Goal: Find specific page/section: Find specific page/section

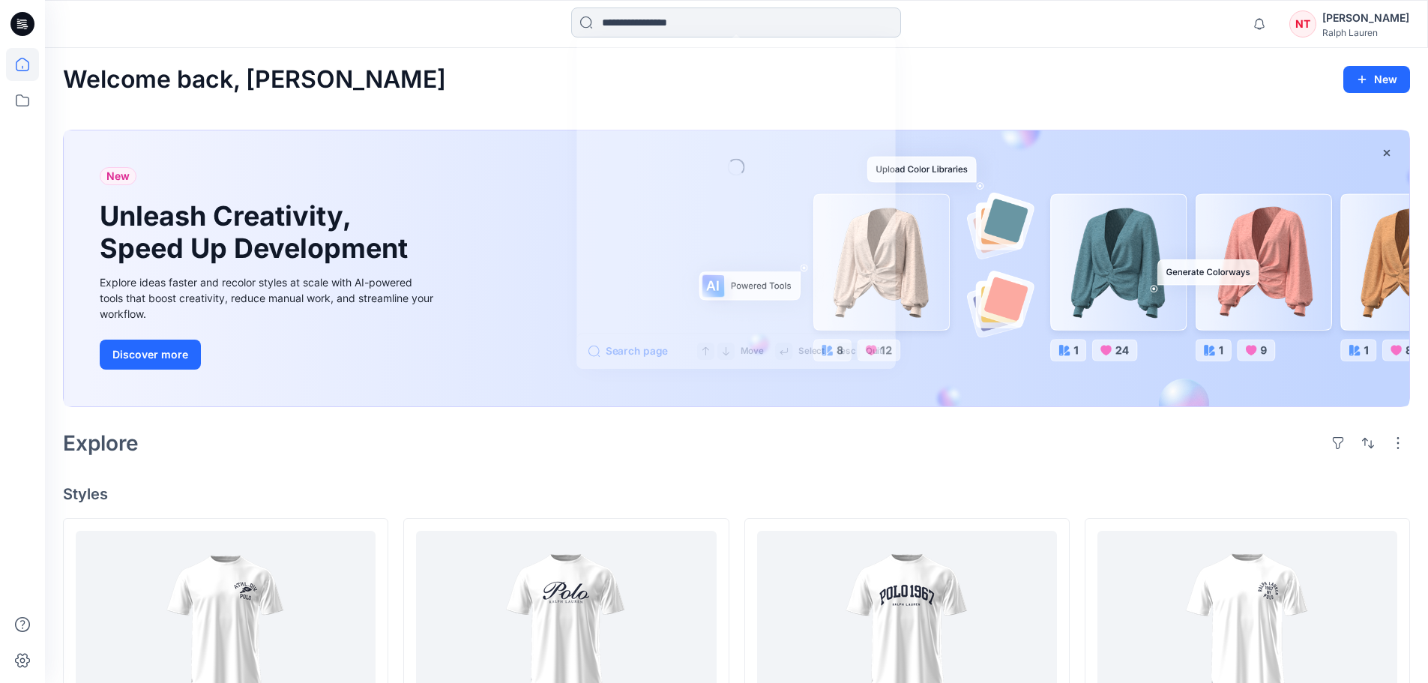
click at [640, 31] on input at bounding box center [736, 22] width 330 height 30
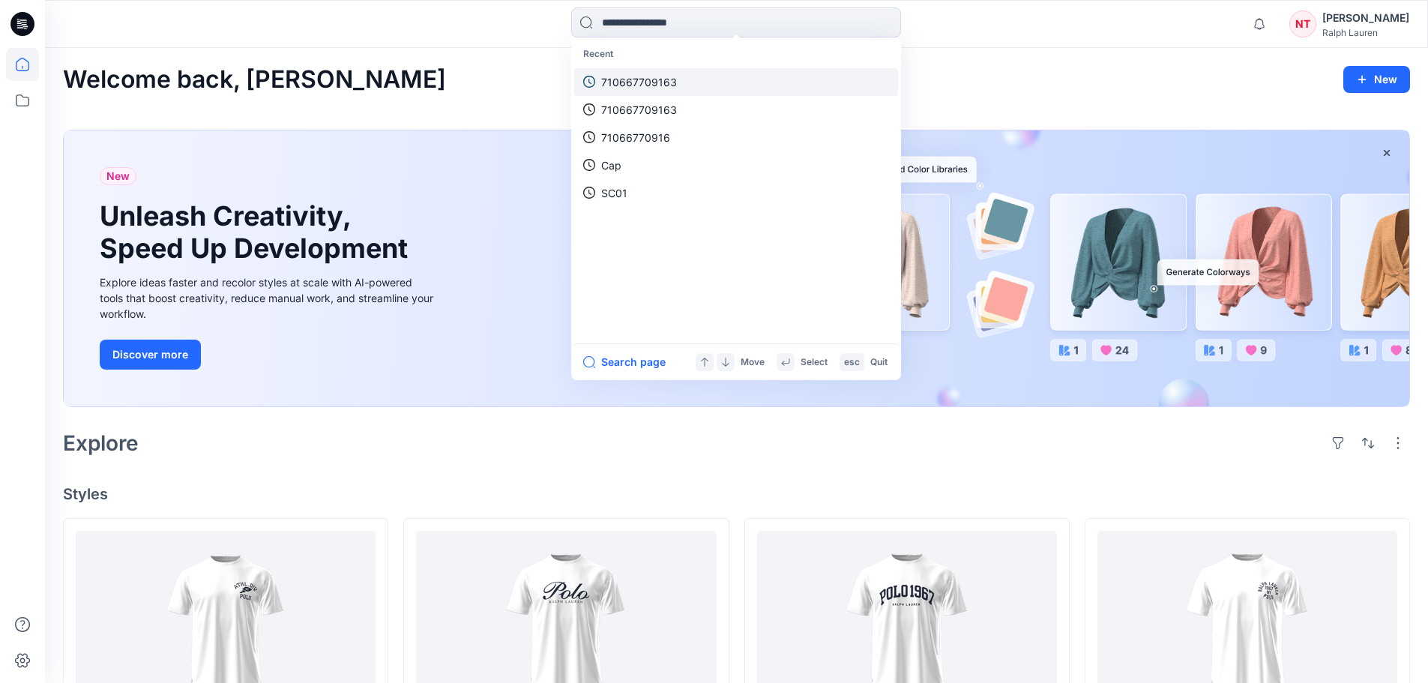
click at [641, 80] on p "710667709163" at bounding box center [639, 82] width 76 height 16
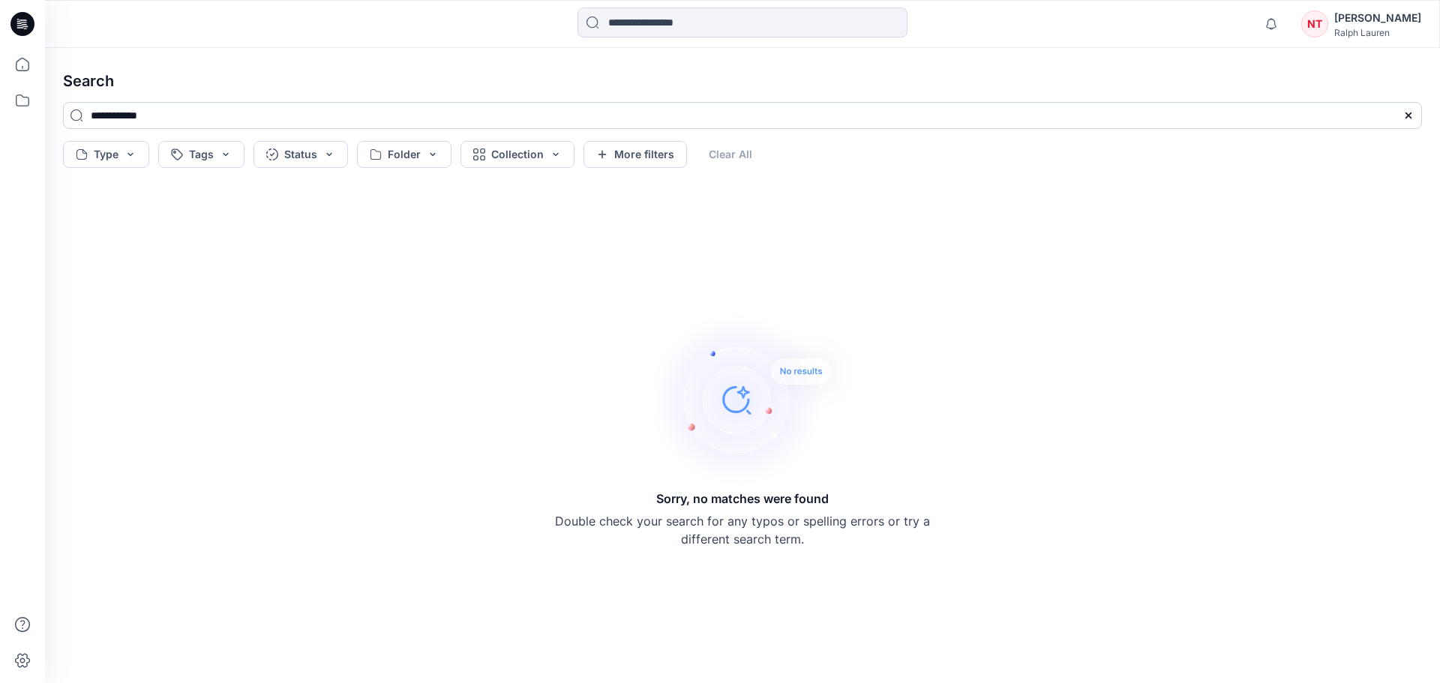
click at [193, 119] on input "**********" at bounding box center [742, 115] width 1359 height 27
type input "*********"
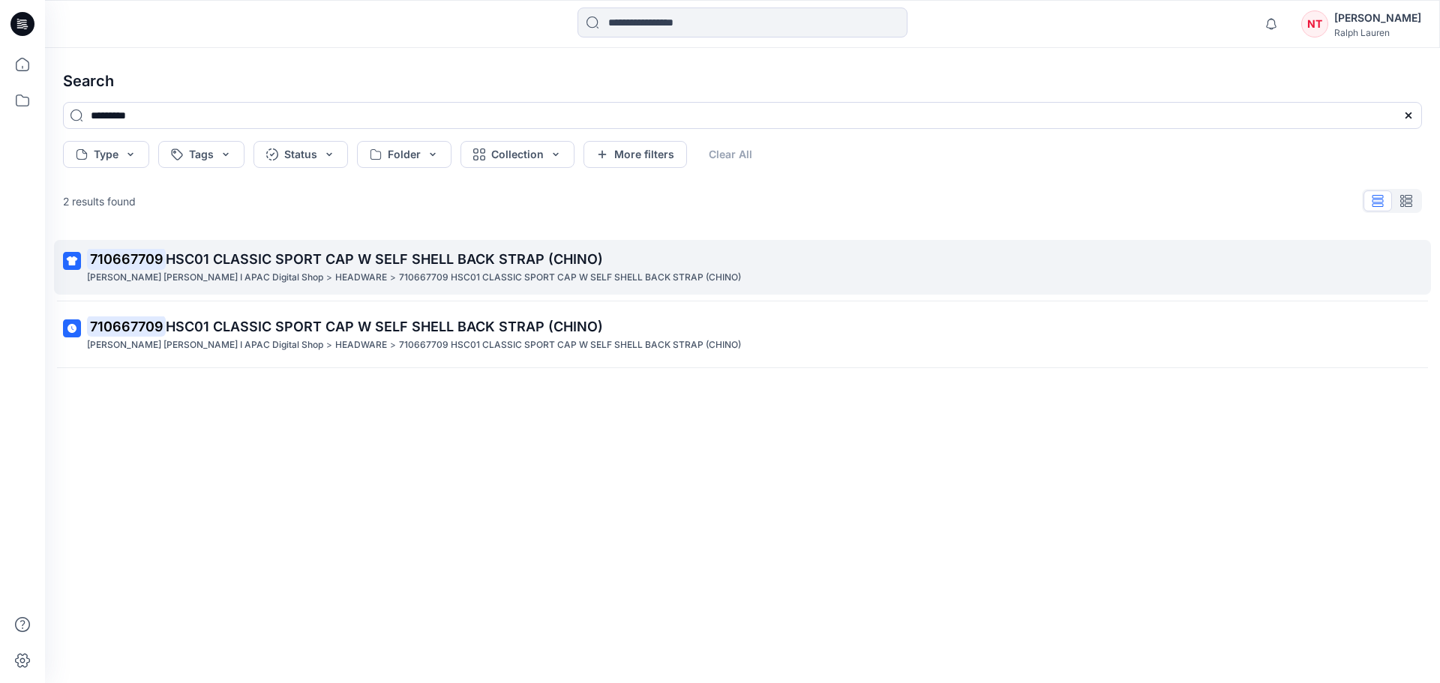
click at [424, 254] on span "HSC01 CLASSIC SPORT CAP W SELF SHELL BACK STRAP (CHINO)" at bounding box center [384, 259] width 437 height 16
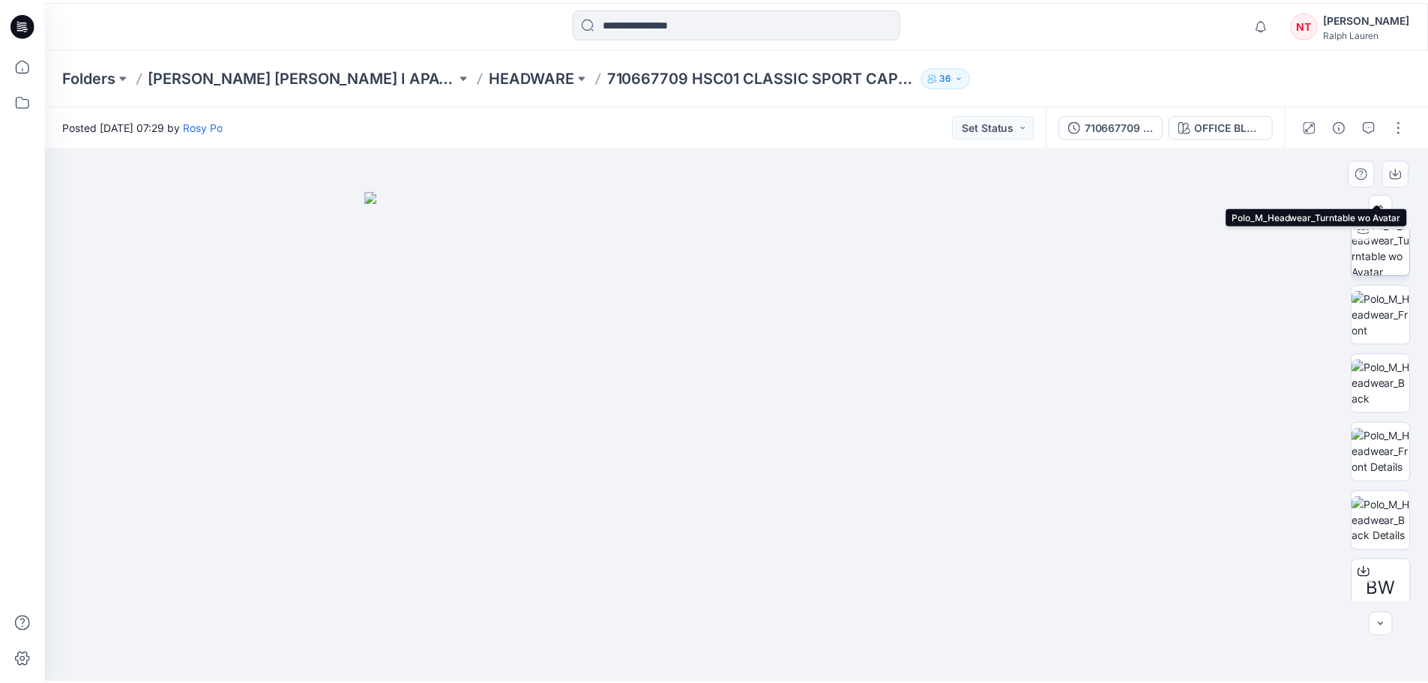
scroll to position [168, 0]
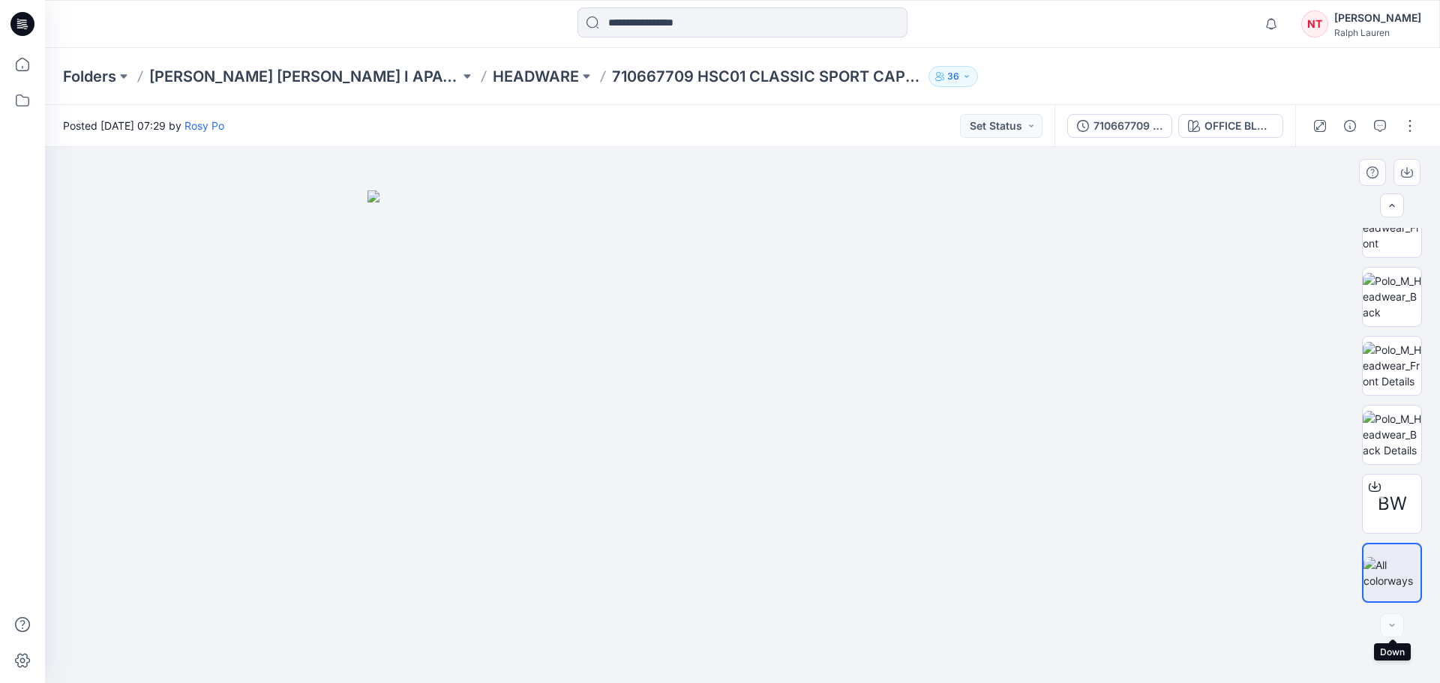
click at [1387, 628] on div at bounding box center [1392, 625] width 24 height 24
click at [493, 69] on p "HEADWARE" at bounding box center [536, 76] width 86 height 21
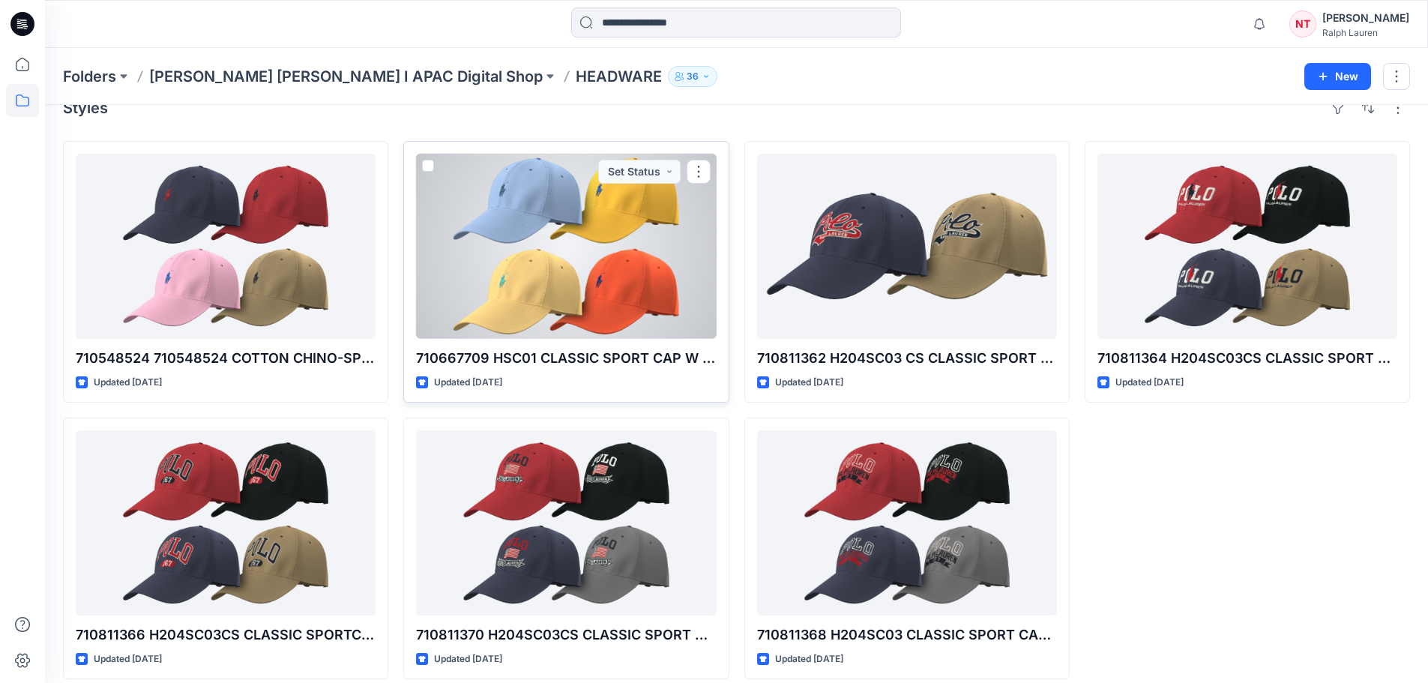
scroll to position [41, 0]
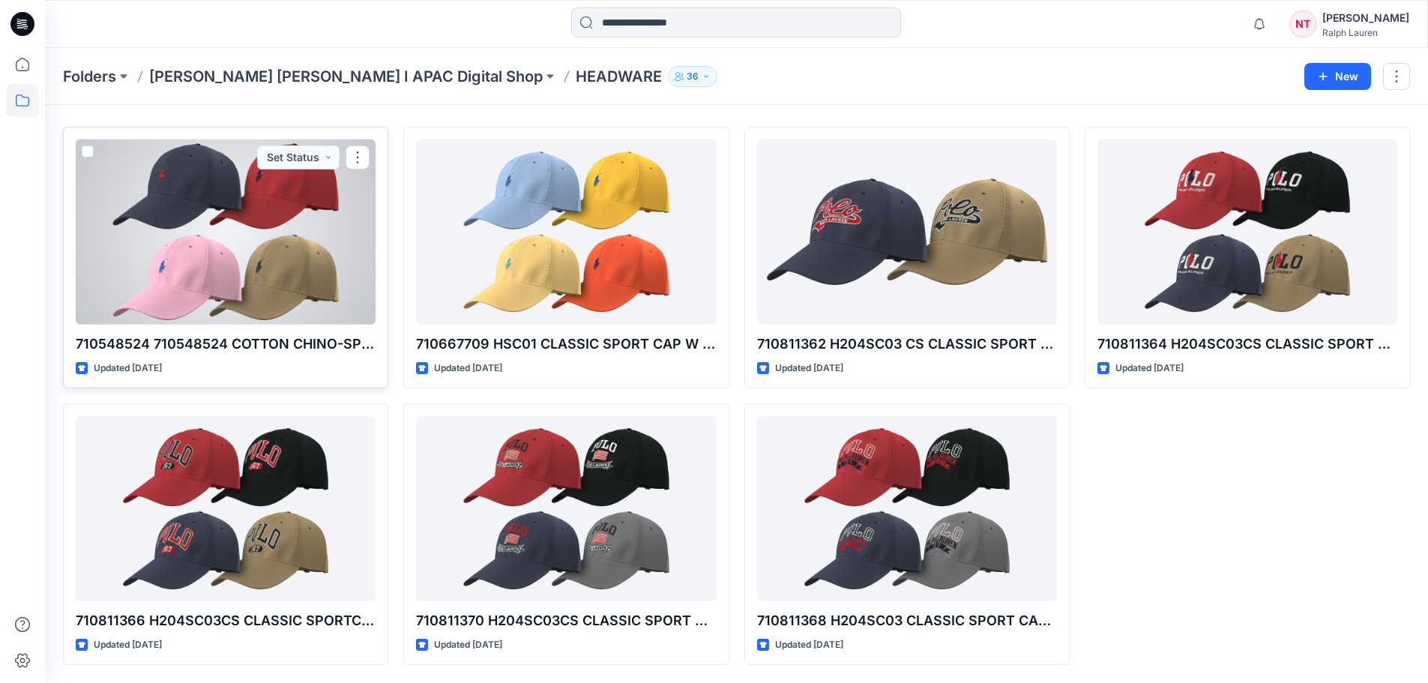
click at [231, 276] on div at bounding box center [226, 231] width 300 height 185
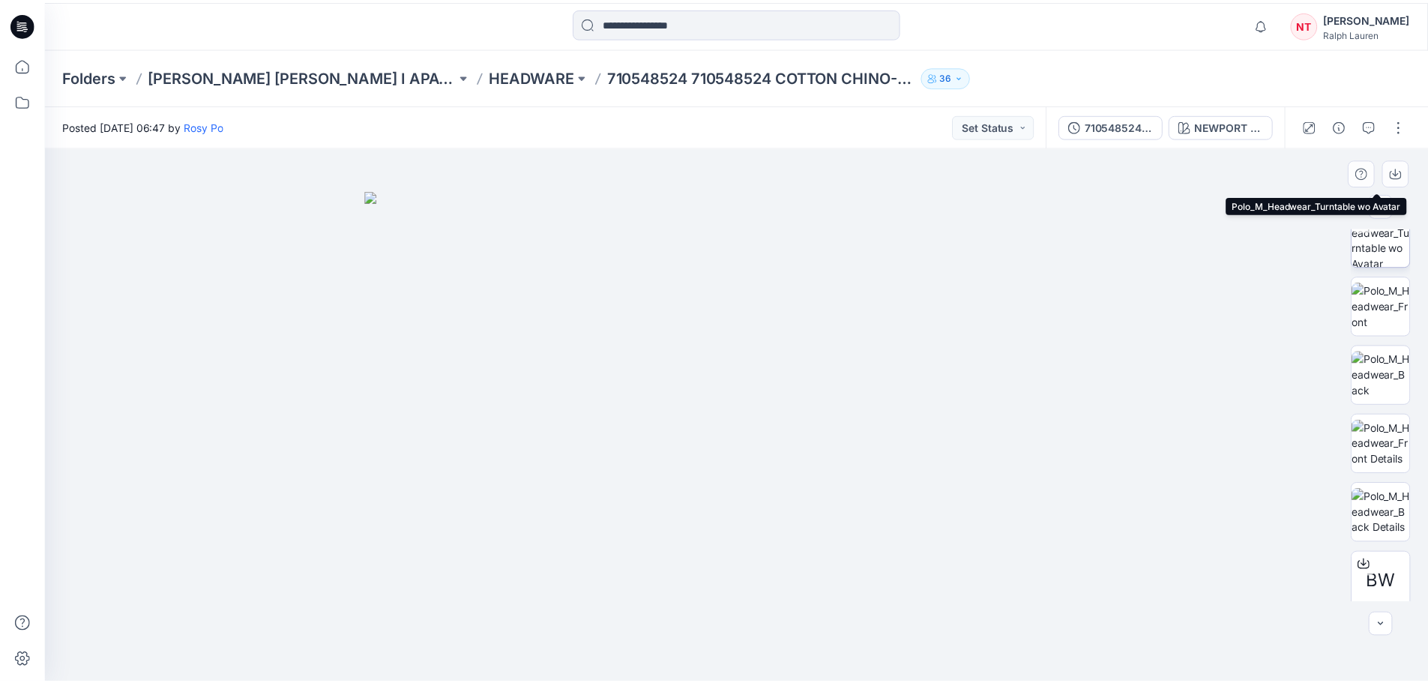
scroll to position [168, 0]
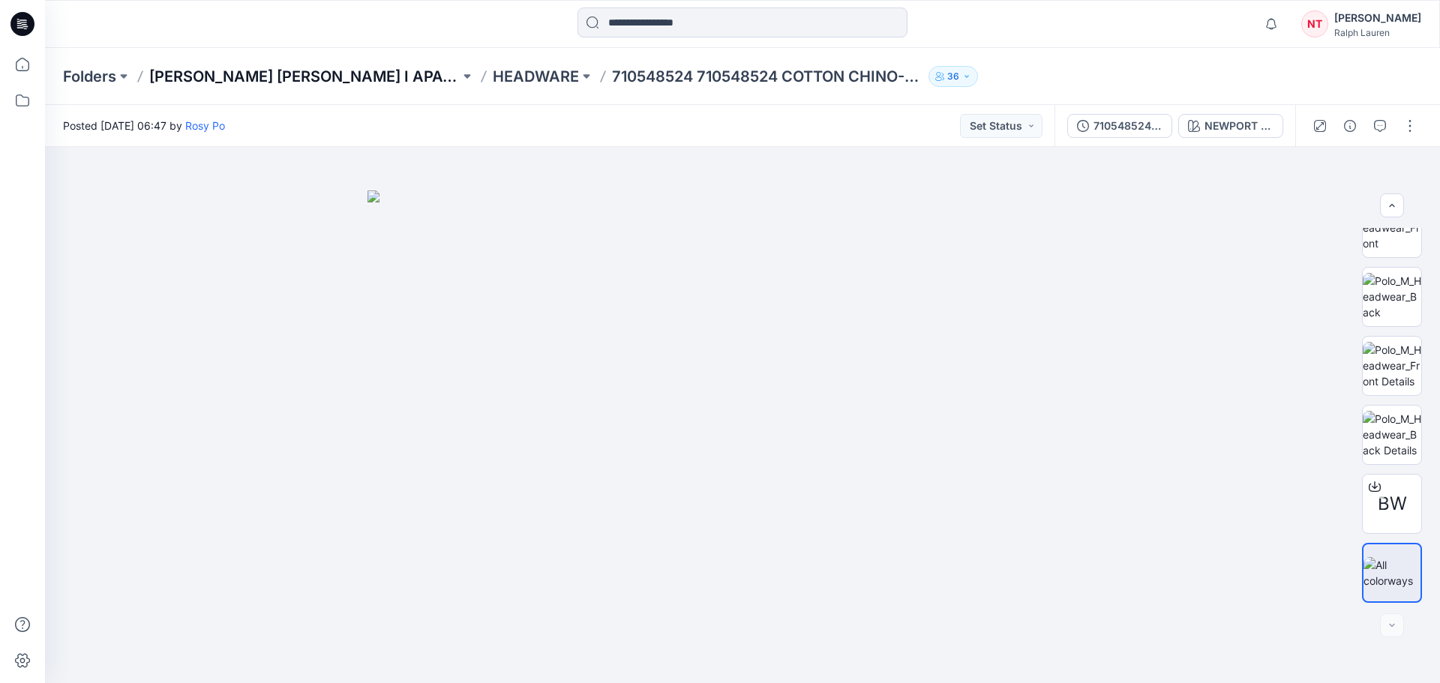
click at [318, 79] on p "[PERSON_NAME] [PERSON_NAME] I APAC Digital Shop" at bounding box center [304, 76] width 310 height 21
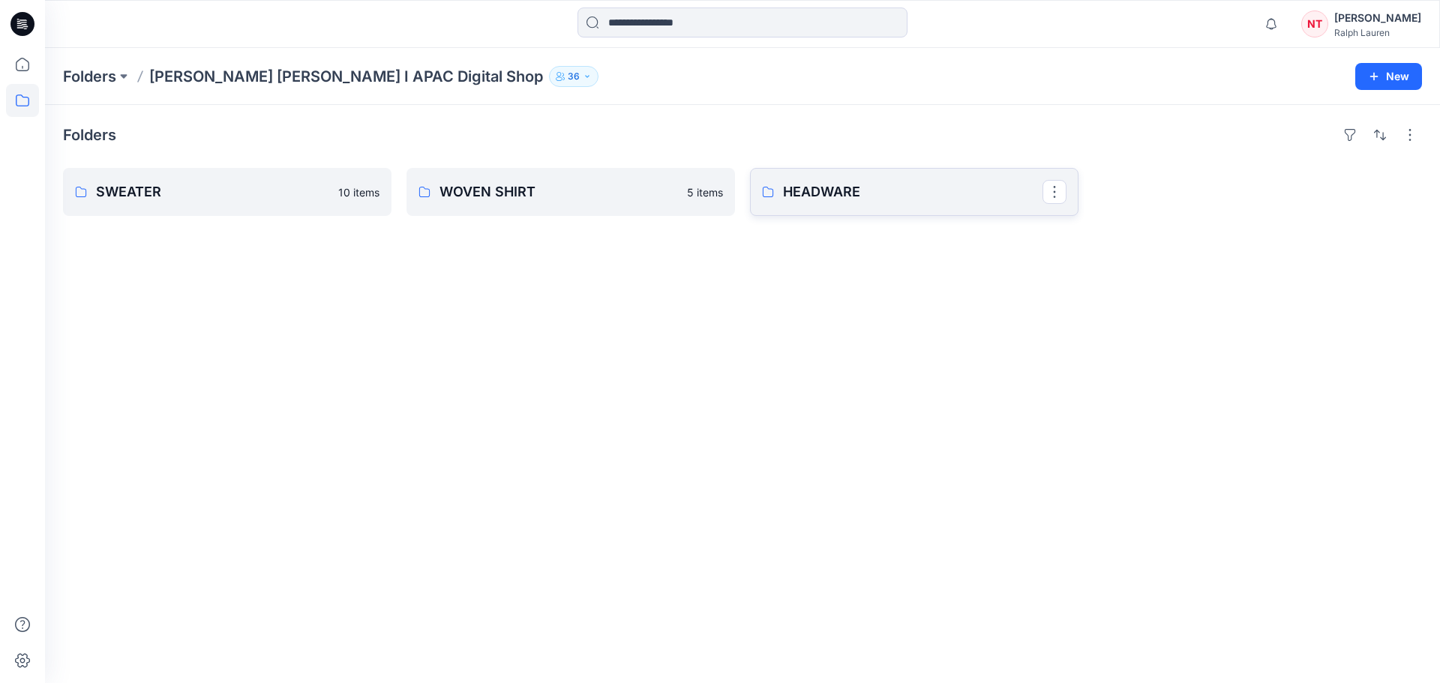
click at [844, 191] on p "HEADWARE" at bounding box center [912, 191] width 259 height 21
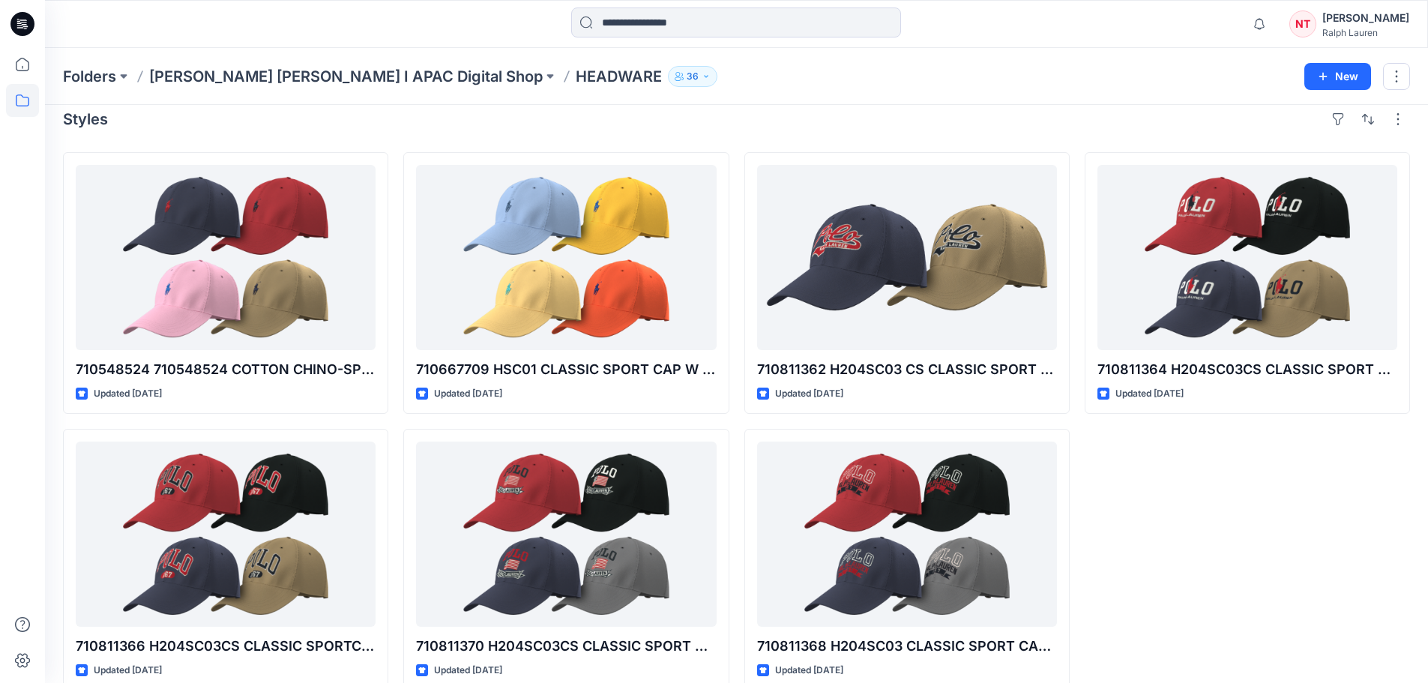
scroll to position [41, 0]
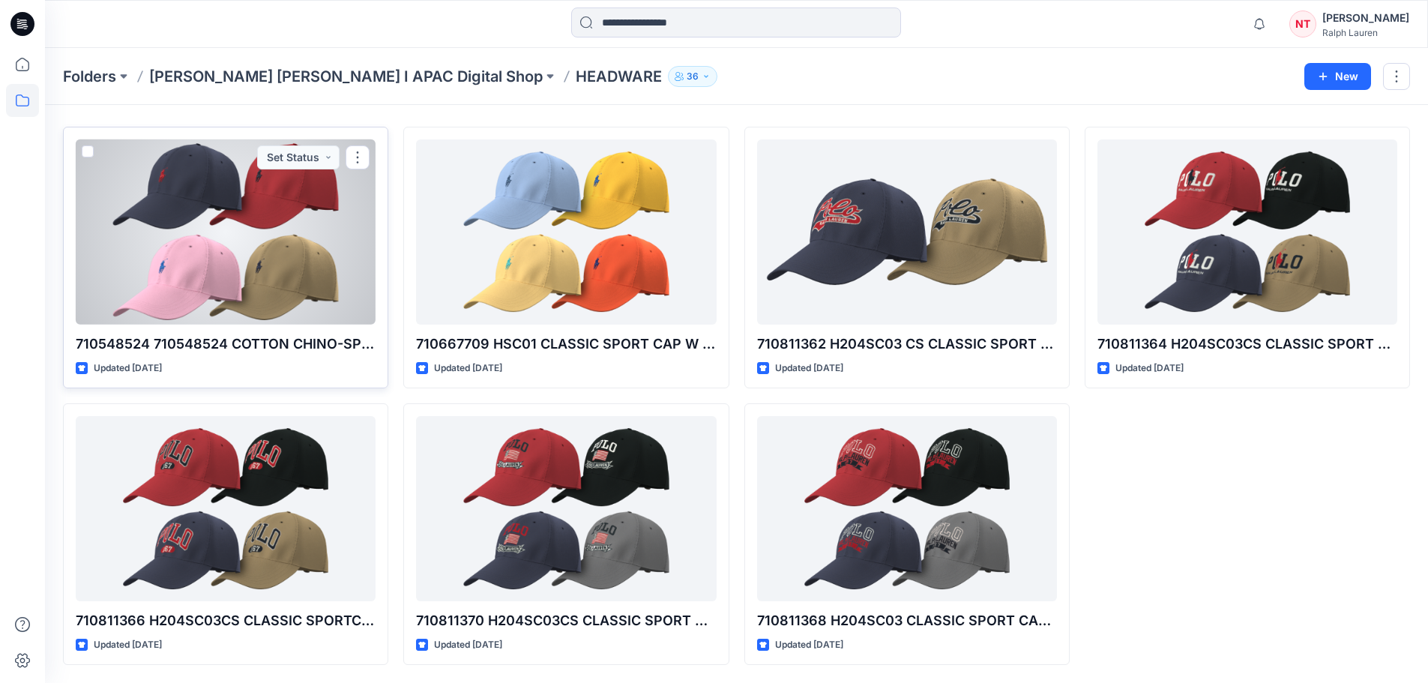
click at [118, 235] on div at bounding box center [226, 231] width 300 height 185
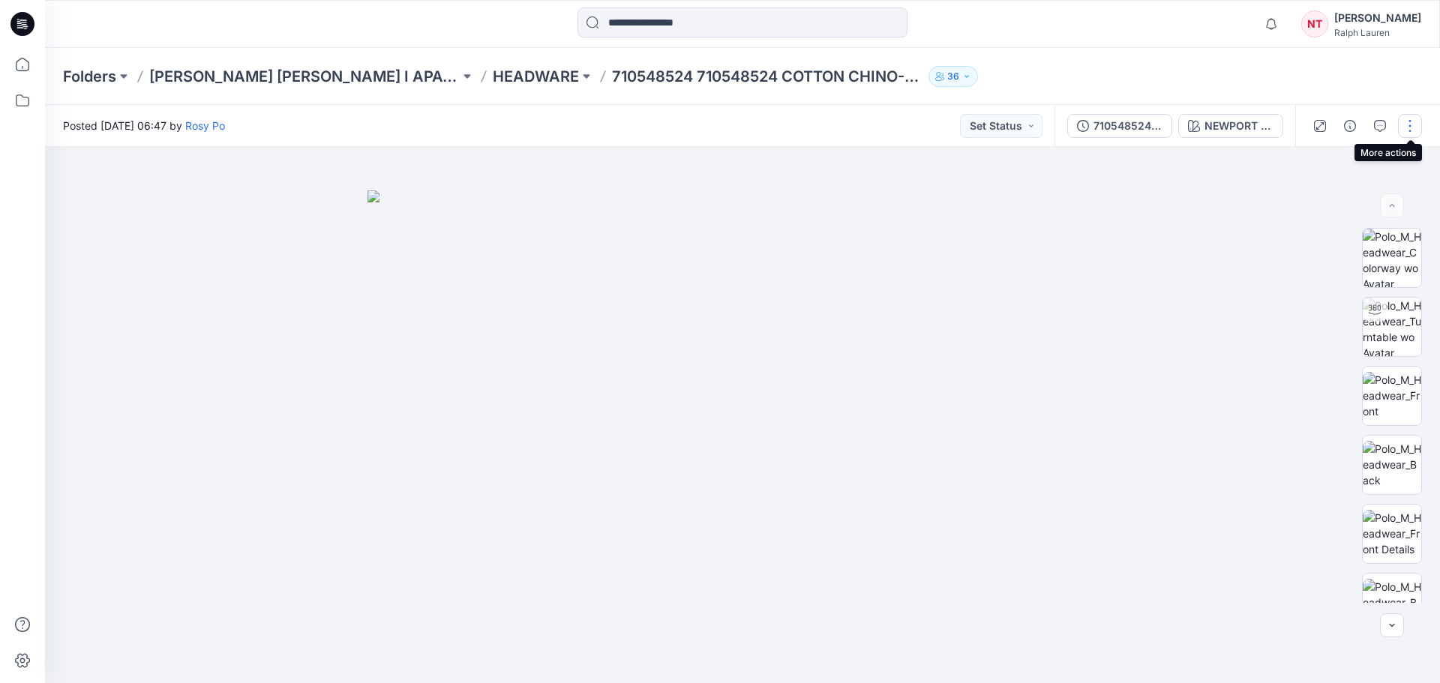
click at [1402, 133] on button "button" at bounding box center [1410, 126] width 24 height 24
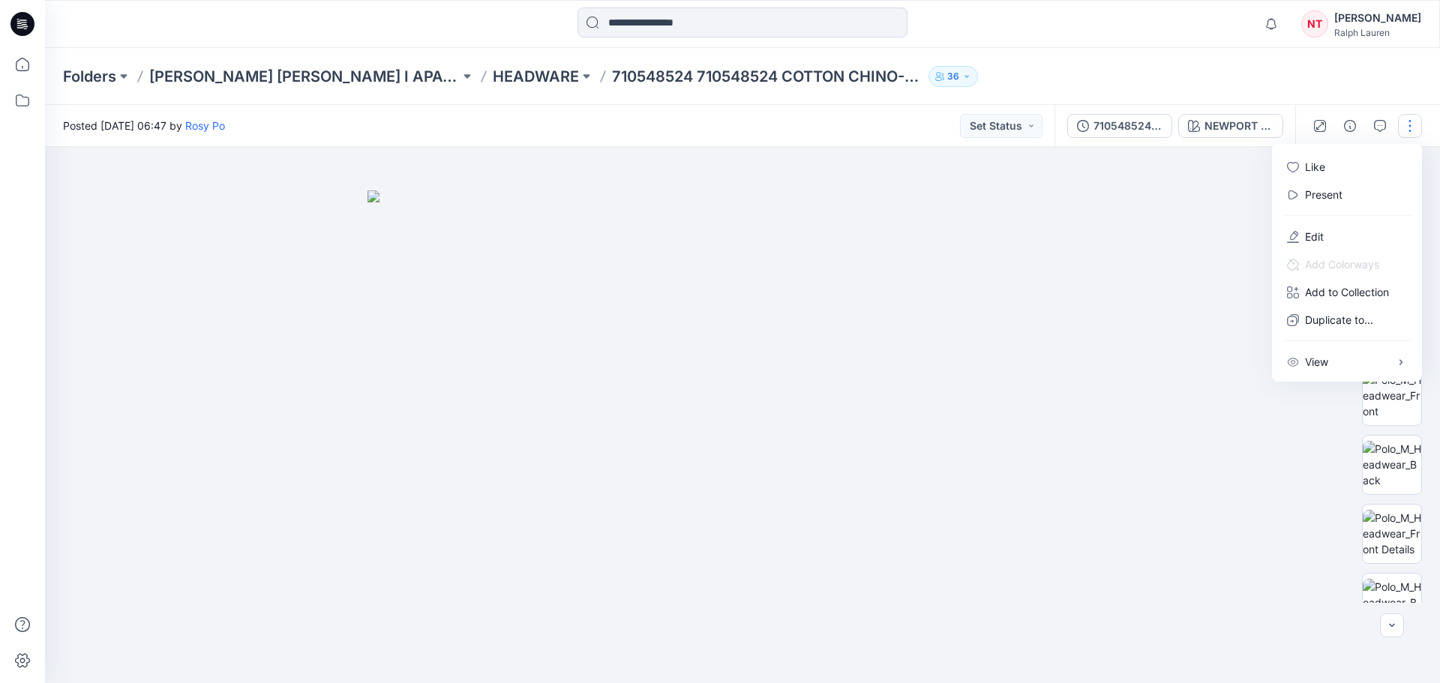
click at [1156, 46] on div "Notifications Mark all as read View all notifications NT Natalie Tsin Ralph Lau…" at bounding box center [742, 24] width 1395 height 48
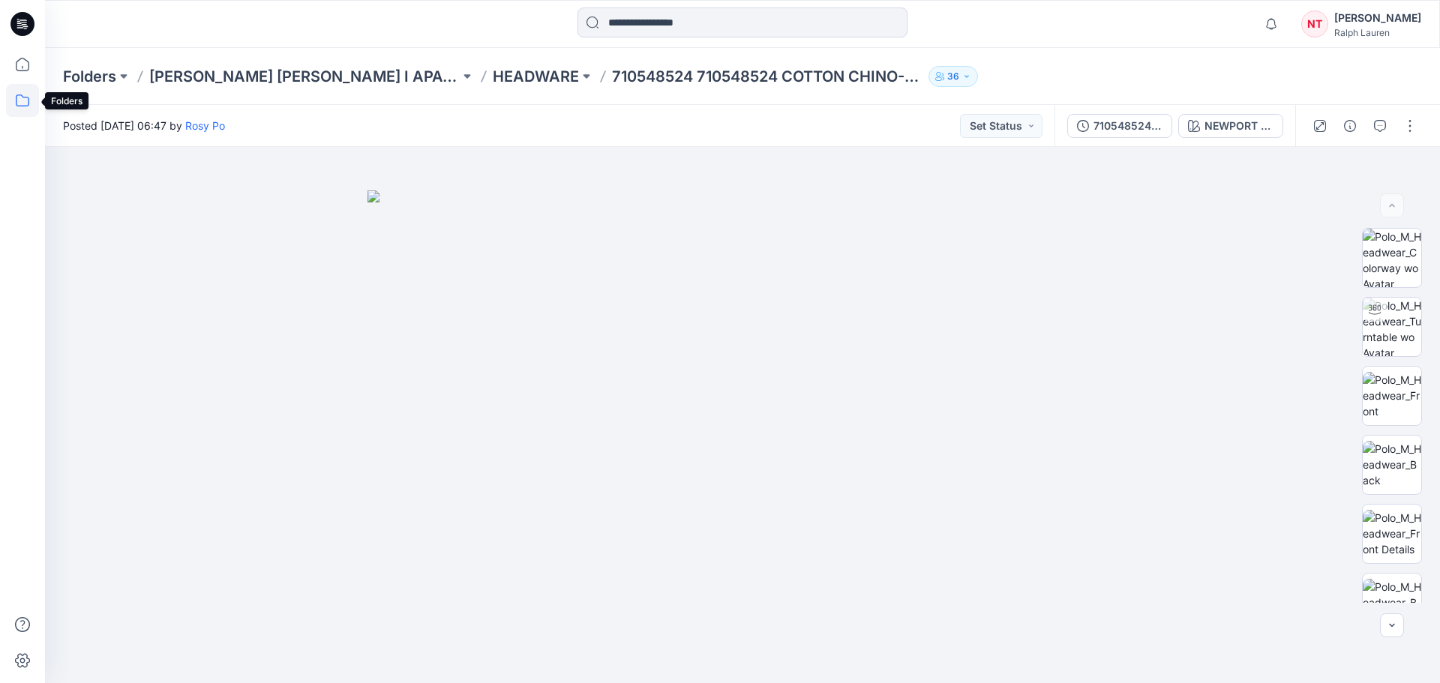
click at [30, 89] on icon at bounding box center [22, 100] width 33 height 33
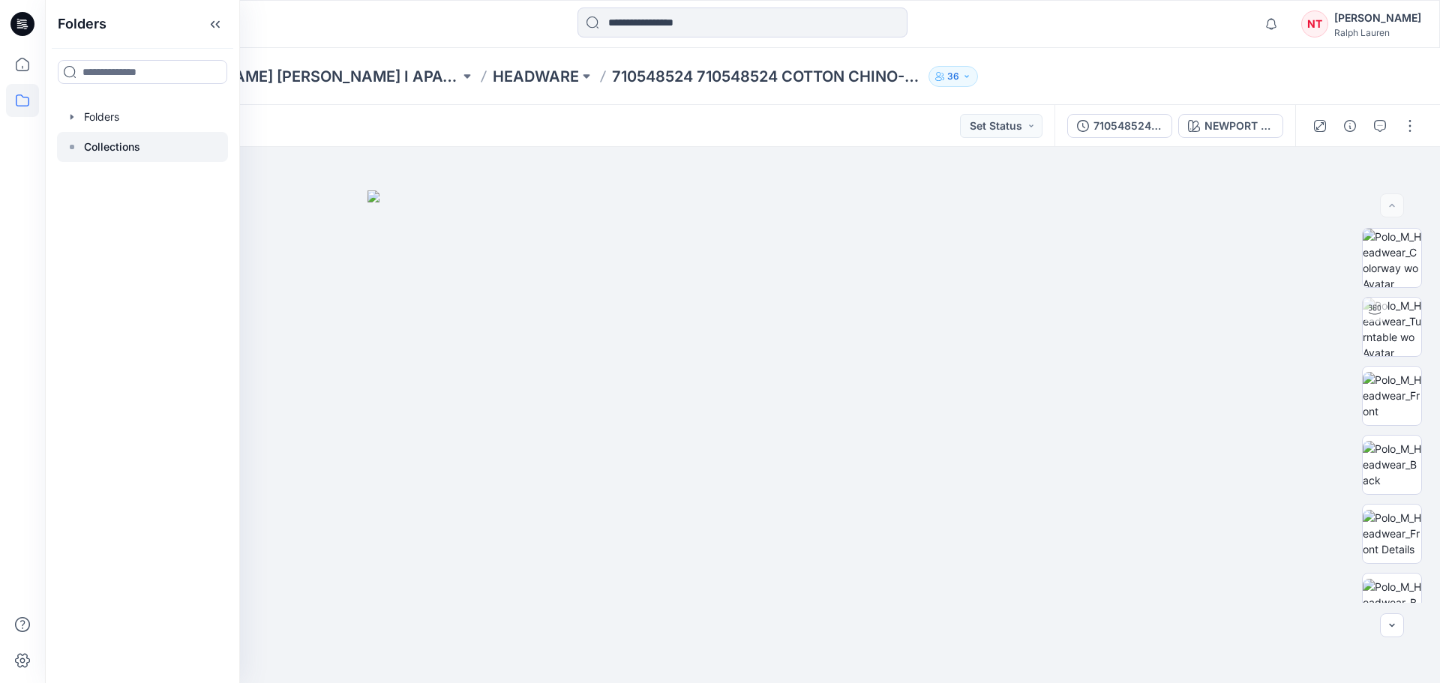
click at [89, 136] on div at bounding box center [142, 147] width 171 height 30
